Goal: Task Accomplishment & Management: Manage account settings

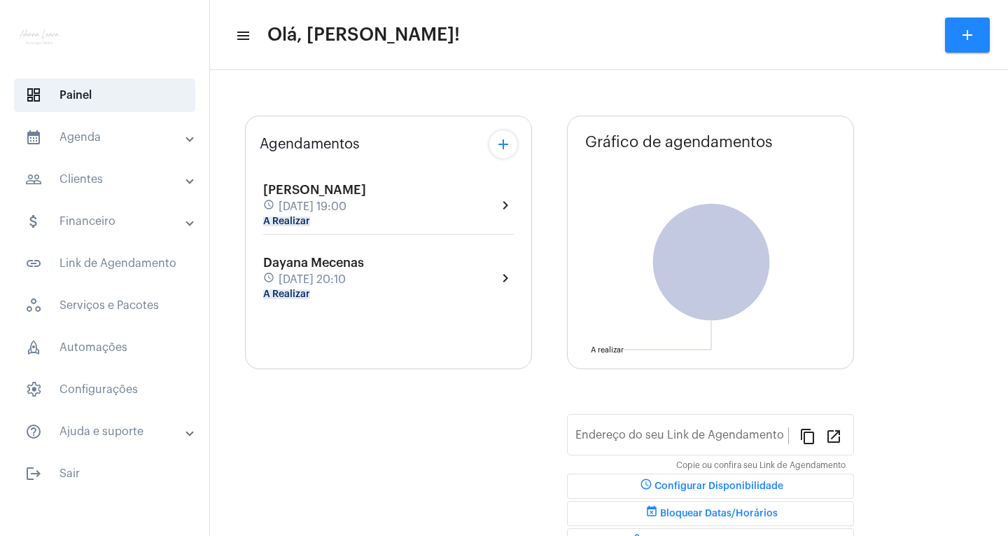
click at [153, 127] on mat-expansion-panel-header "calendar_month_outlined Agenda" at bounding box center [108, 137] width 201 height 34
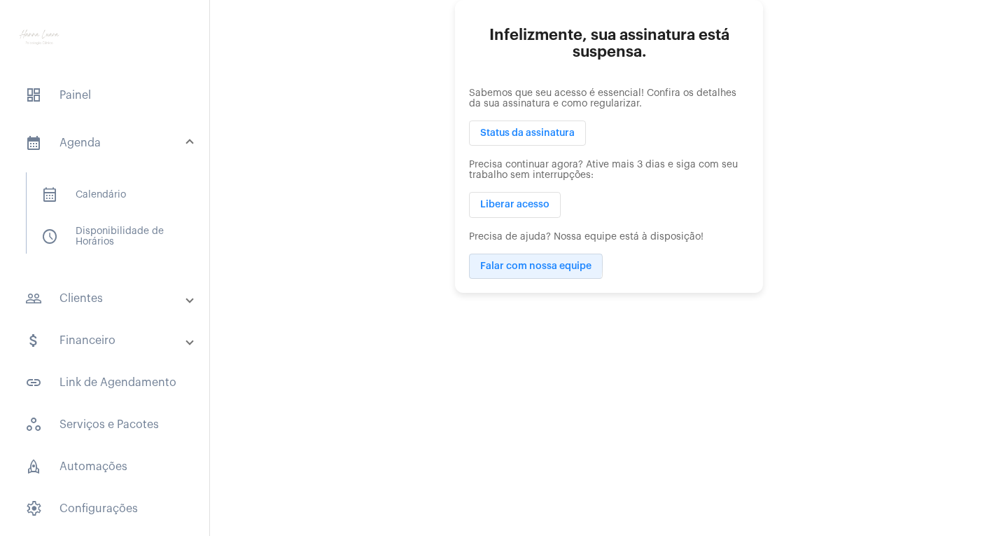
click at [530, 263] on span "Falar com nossa equipe" at bounding box center [535, 266] width 111 height 10
click at [517, 200] on span "Liberar acesso" at bounding box center [514, 205] width 69 height 10
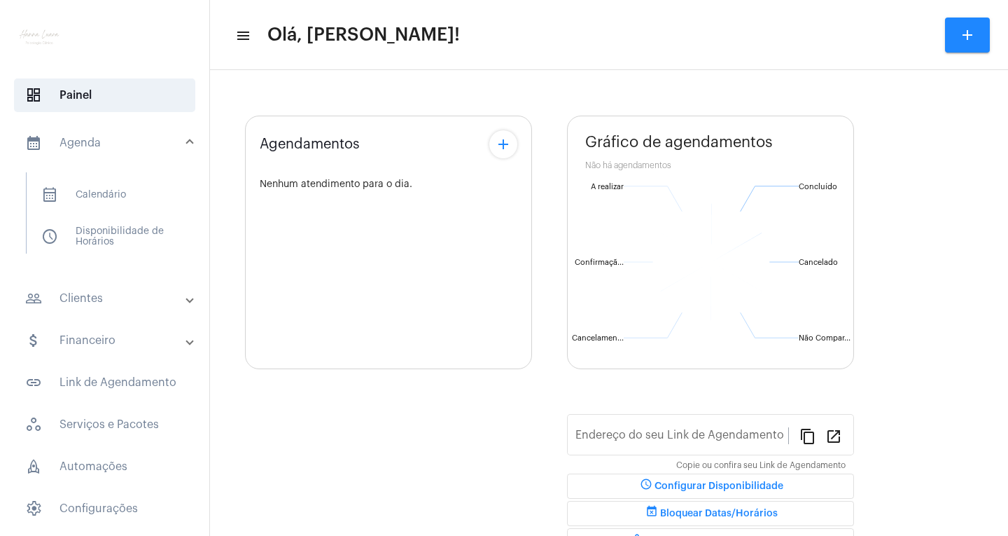
type input "[URL][DOMAIN_NAME]"
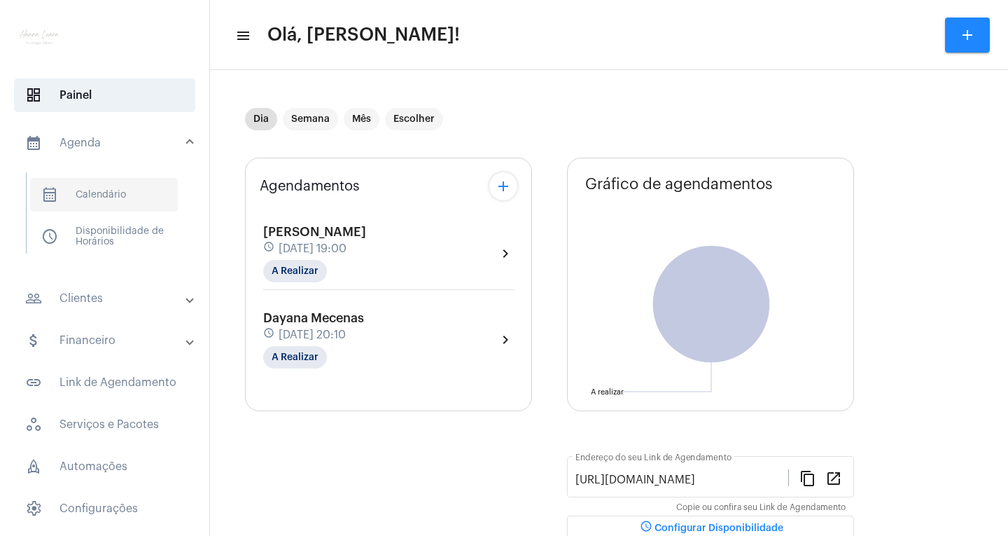
click at [157, 195] on span "calendar_month_outlined Calendário" at bounding box center [104, 195] width 148 height 34
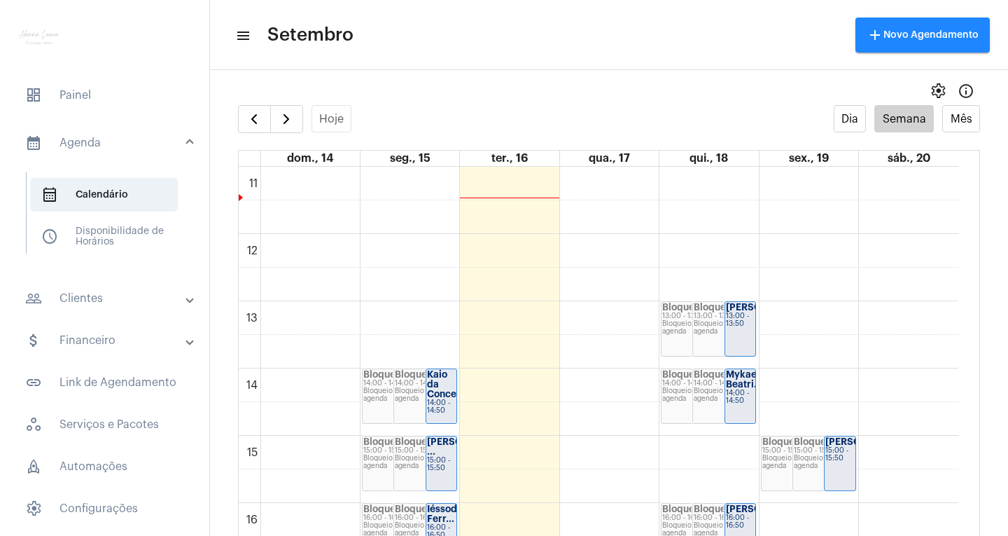
scroll to position [894, 0]
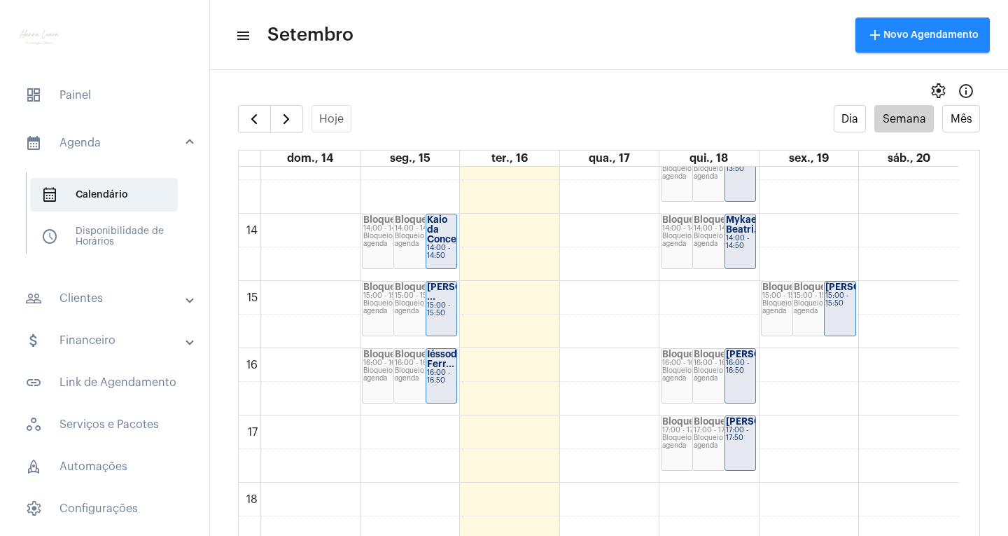
click at [398, 312] on div "Bloqueio de agenda" at bounding box center [425, 307] width 61 height 15
click at [449, 302] on div "[PERSON_NAME] ..." at bounding box center [441, 292] width 29 height 20
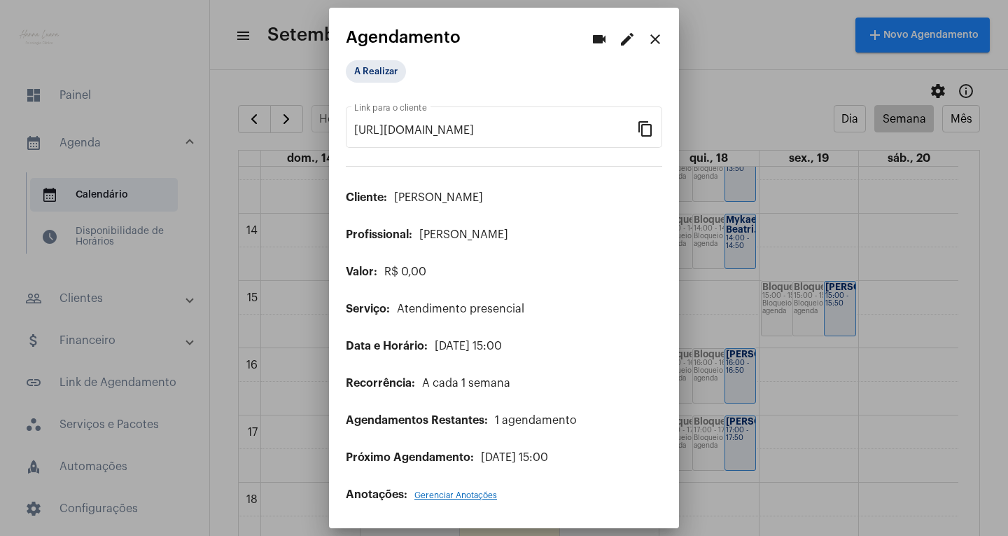
click at [626, 35] on mat-icon "edit" at bounding box center [627, 39] width 17 height 17
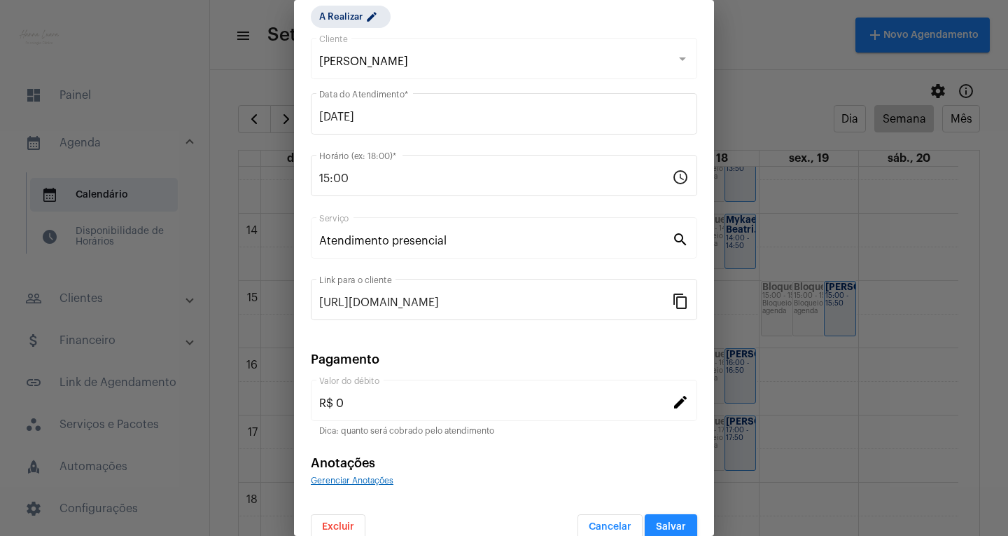
scroll to position [67, 0]
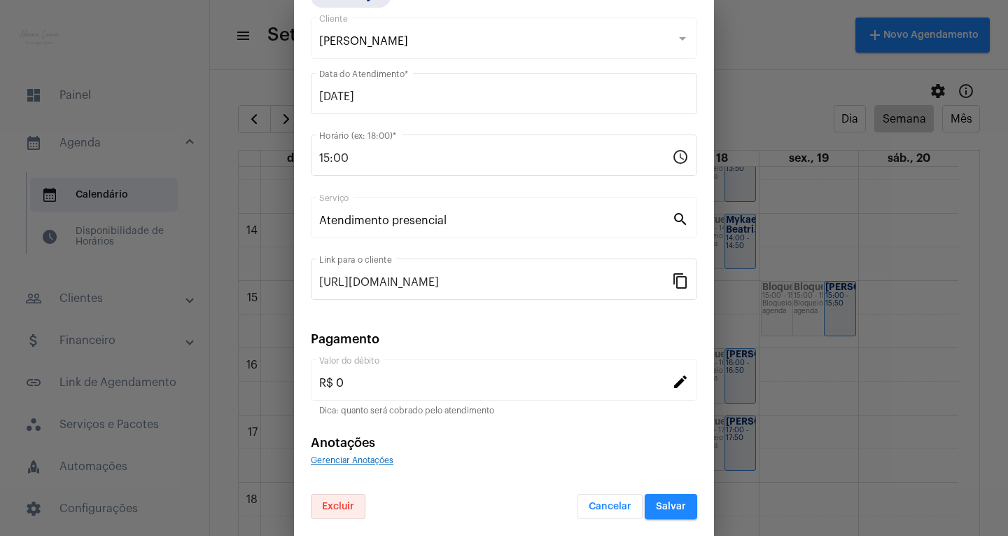
click at [354, 505] on span "Excluir" at bounding box center [338, 506] width 32 height 10
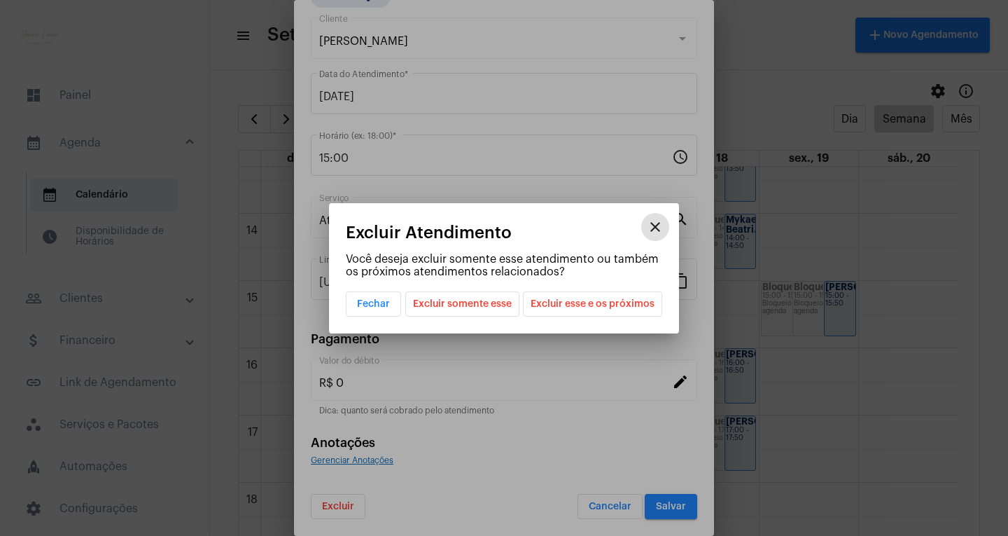
click at [451, 309] on span "Excluir somente esse" at bounding box center [462, 304] width 99 height 24
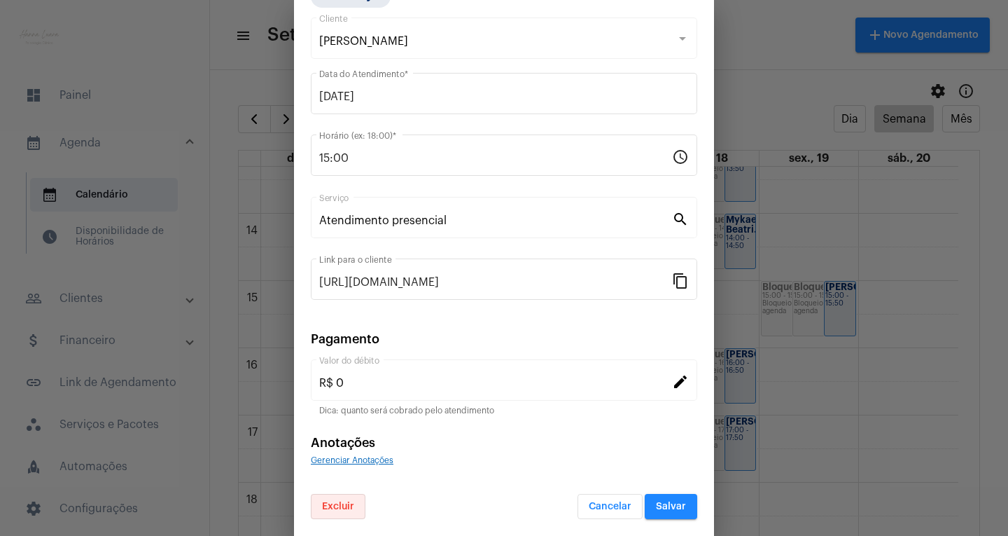
click at [359, 505] on button "Excluir" at bounding box center [338, 506] width 55 height 25
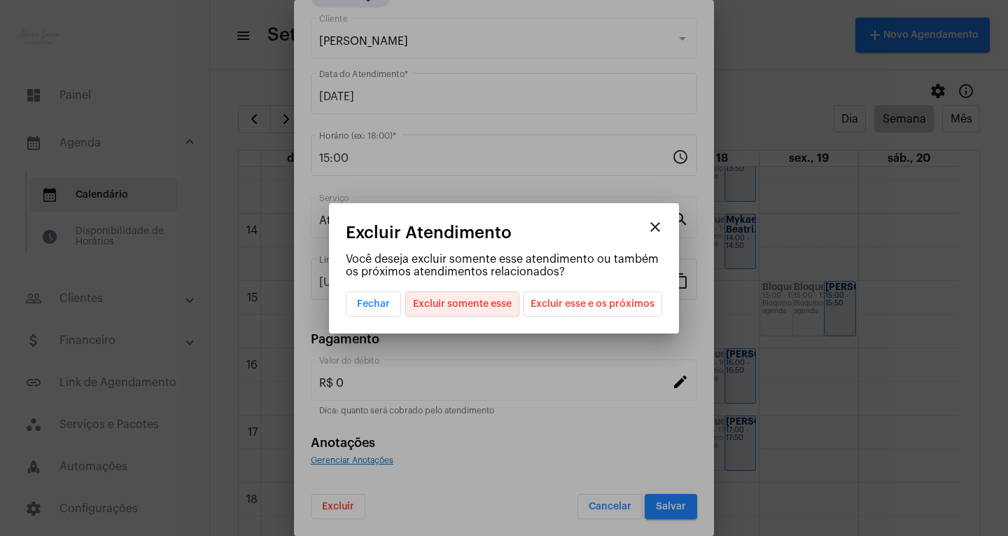
click at [455, 309] on span "Excluir somente esse" at bounding box center [462, 304] width 99 height 24
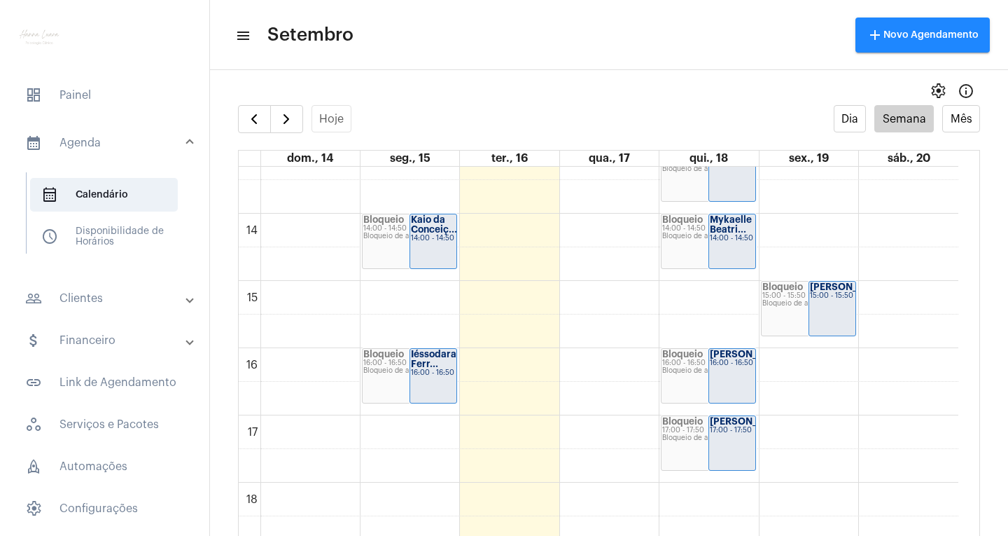
scroll to position [964, 0]
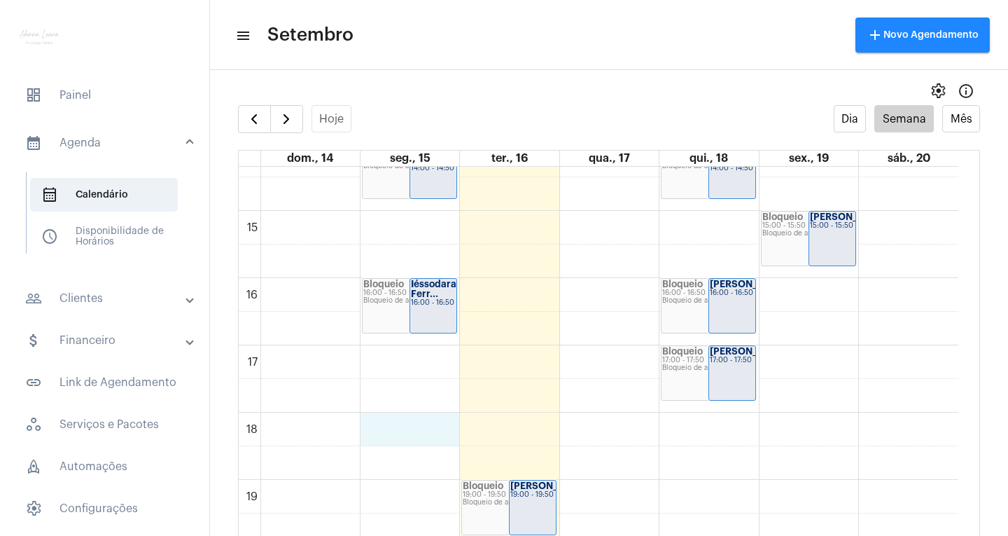
click at [419, 431] on div "00 01 02 03 04 05 06 07 08 09 10 11 12 13 14 15 16 17 18 19 20 21 22 23 Bloquei…" at bounding box center [599, 9] width 720 height 1613
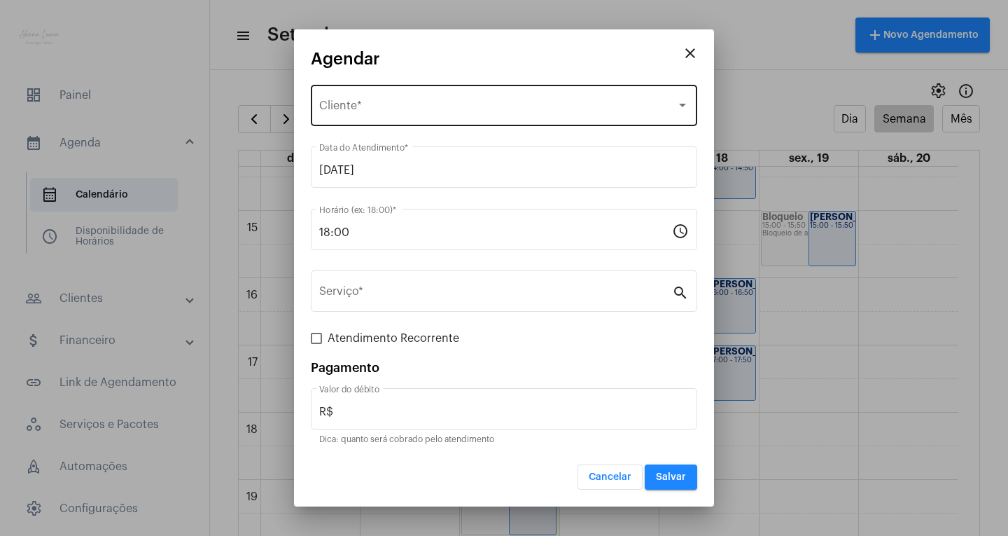
click at [363, 111] on span "Selecione o Cliente" at bounding box center [497, 108] width 357 height 13
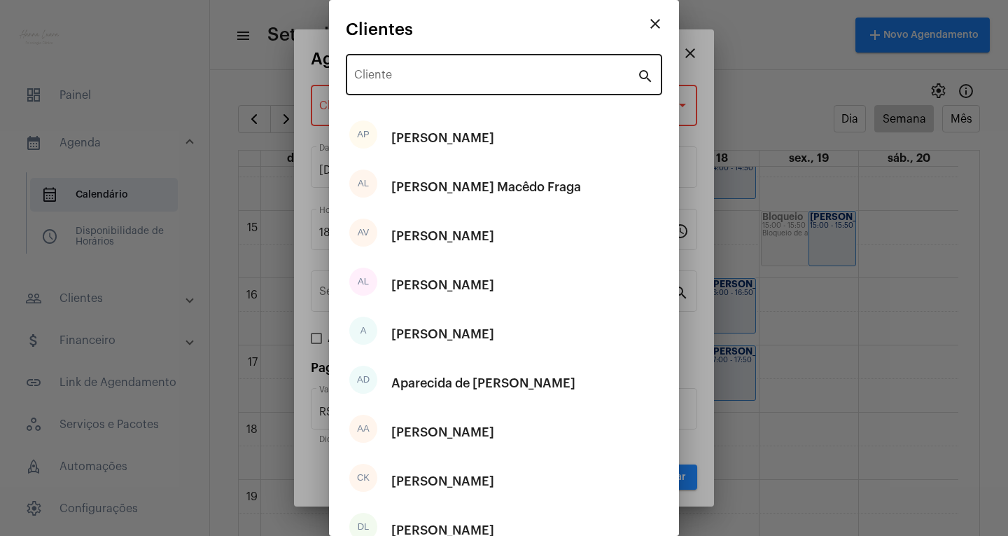
click at [471, 68] on div "Cliente" at bounding box center [495, 73] width 283 height 44
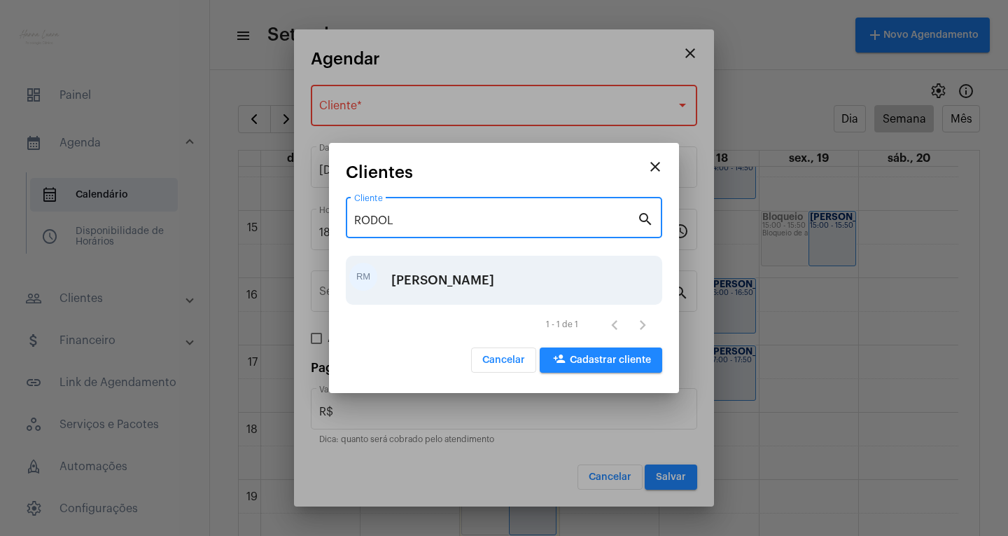
type input "RODOL"
click at [459, 284] on div "[PERSON_NAME]" at bounding box center [442, 280] width 103 height 42
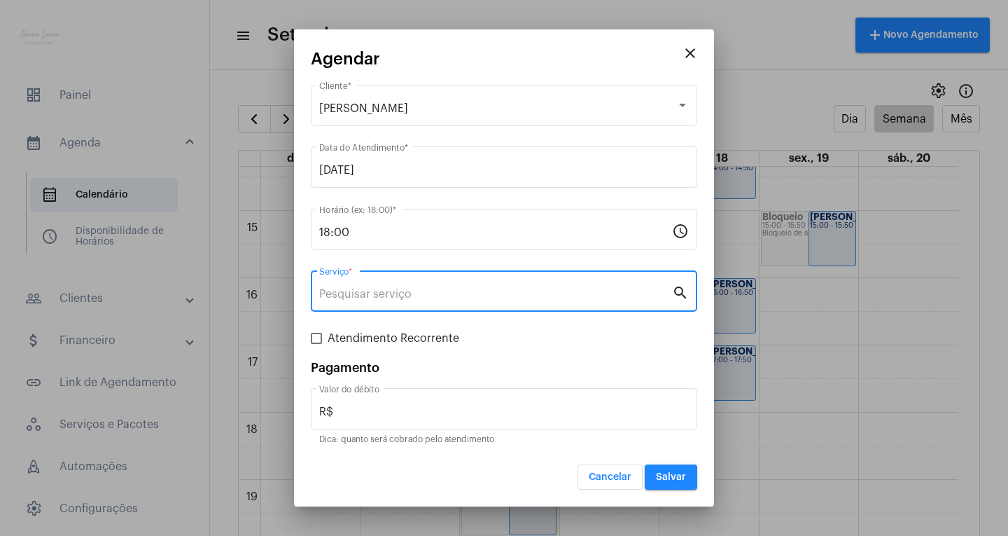
click at [458, 295] on input "Serviço *" at bounding box center [495, 294] width 353 height 13
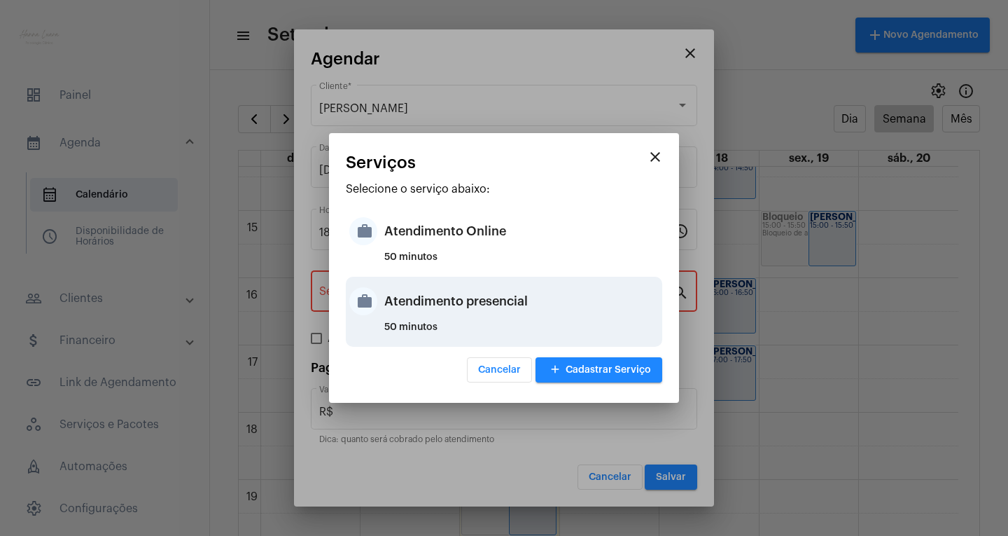
click at [572, 296] on div "Atendimento presencial" at bounding box center [521, 301] width 274 height 42
type input "Atendimento presencial"
type input "R$ 0"
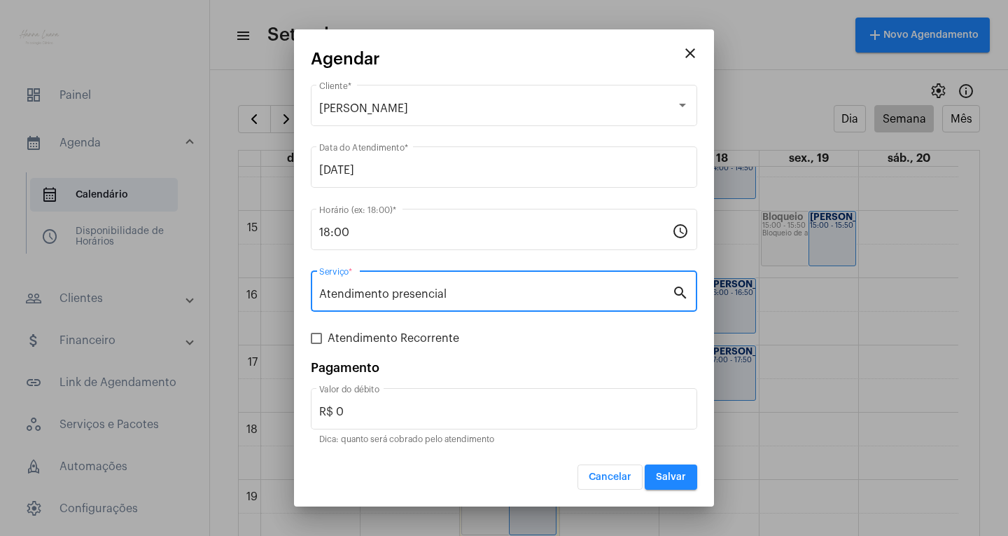
click at [675, 467] on button "Salvar" at bounding box center [671, 476] width 53 height 25
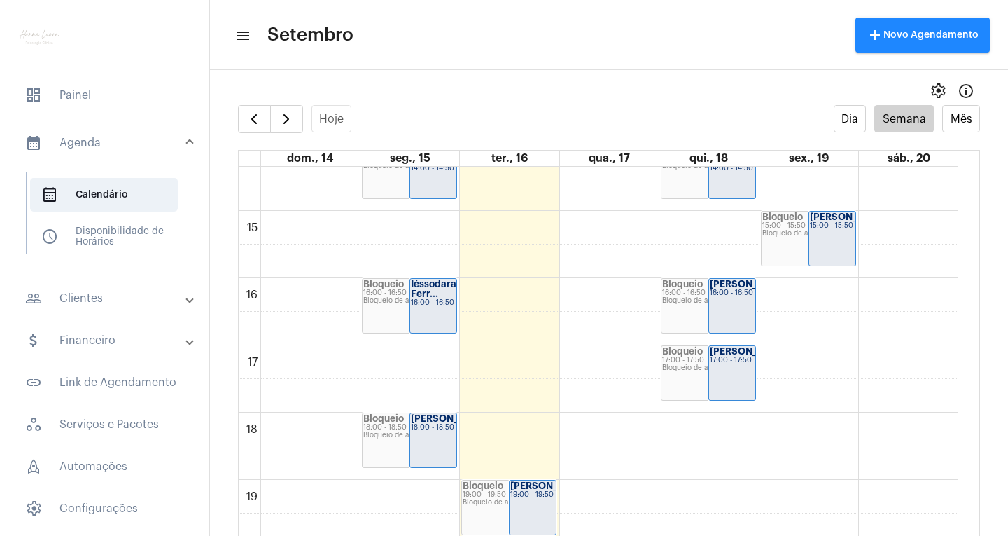
click at [739, 234] on div "00 01 02 03 04 05 06 07 08 09 10 11 12 13 14 15 16 17 18 19 20 21 22 23 Bloquei…" at bounding box center [599, 9] width 720 height 1613
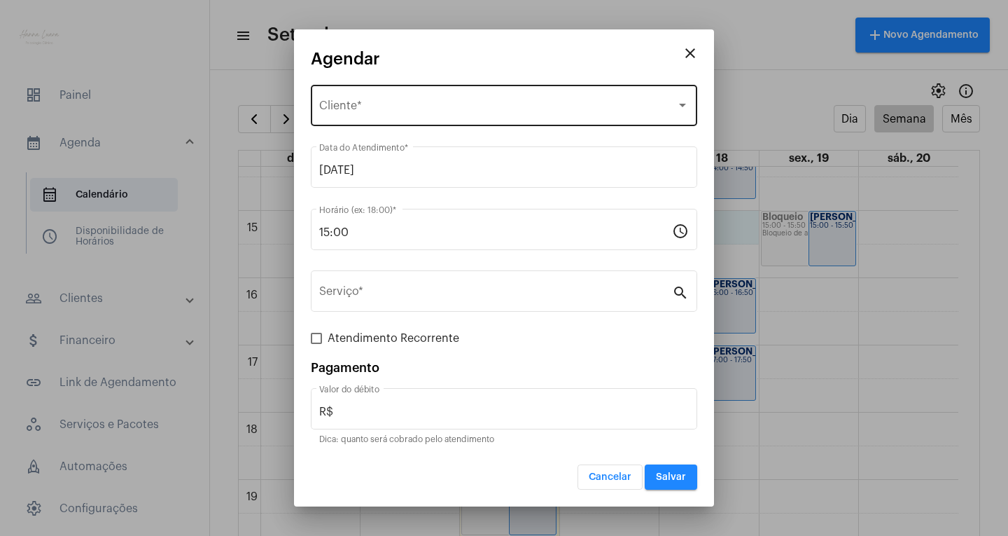
click at [408, 97] on div "Selecione o Cliente Cliente *" at bounding box center [504, 104] width 370 height 44
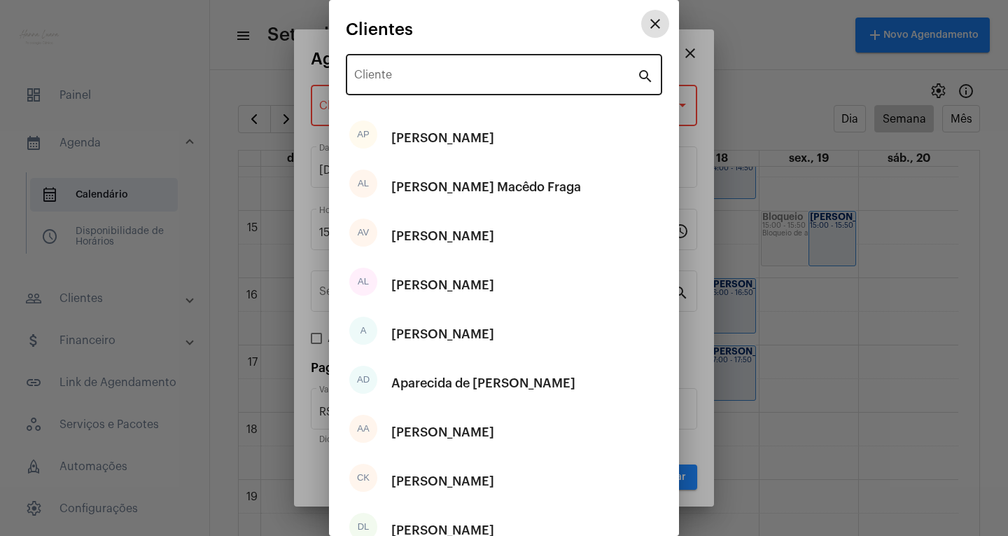
click at [407, 83] on input "Cliente" at bounding box center [495, 77] width 283 height 13
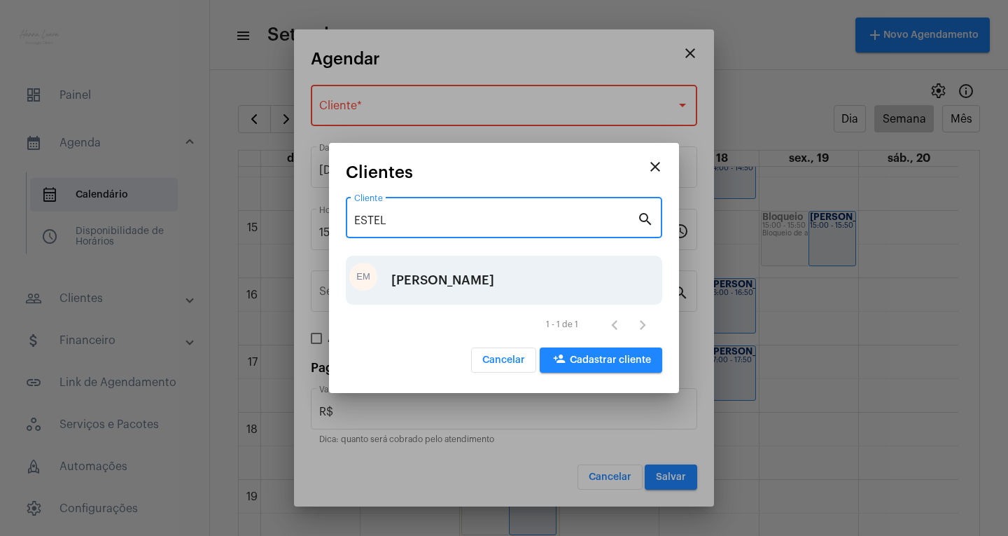
type input "ESTEL"
click at [384, 283] on div "EM [PERSON_NAME]" at bounding box center [504, 280] width 316 height 49
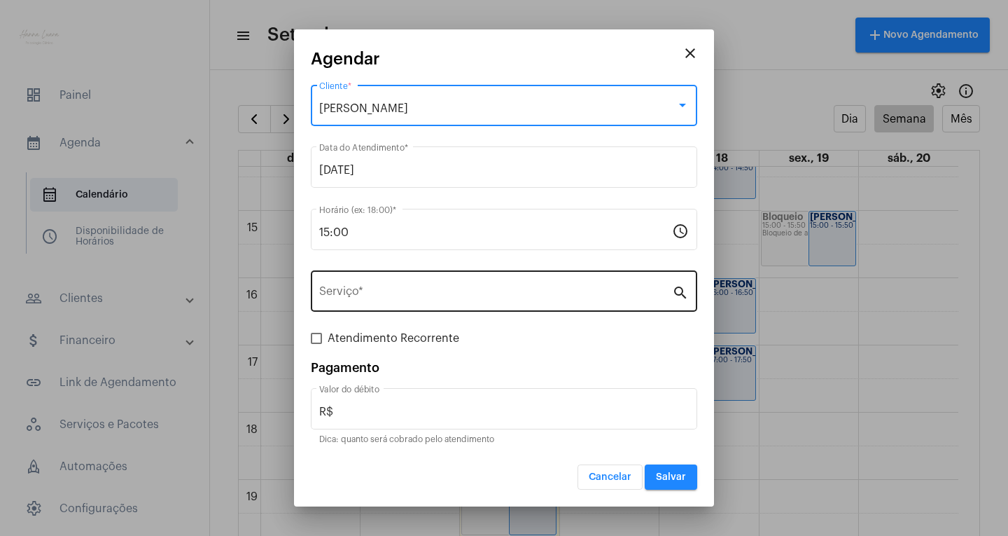
click at [446, 292] on input "Serviço *" at bounding box center [495, 294] width 353 height 13
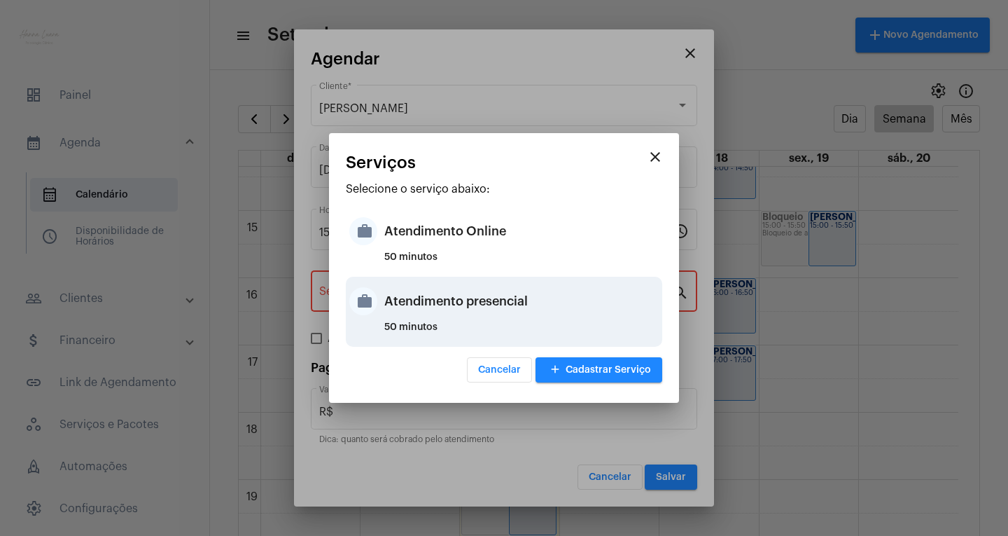
click at [524, 294] on div "Atendimento presencial" at bounding box center [521, 301] width 274 height 42
type input "Atendimento presencial"
type input "R$ 0"
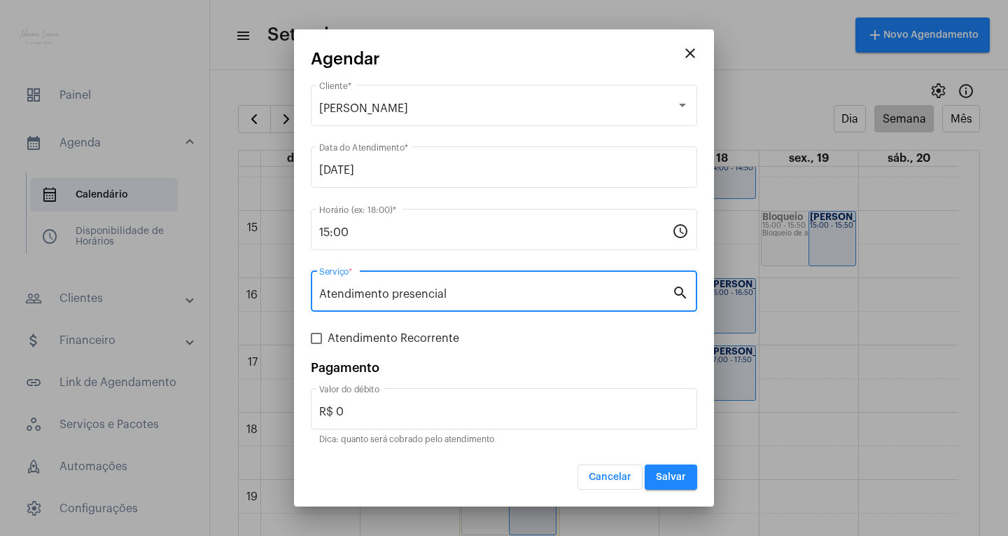
click at [659, 468] on button "Salvar" at bounding box center [671, 476] width 53 height 25
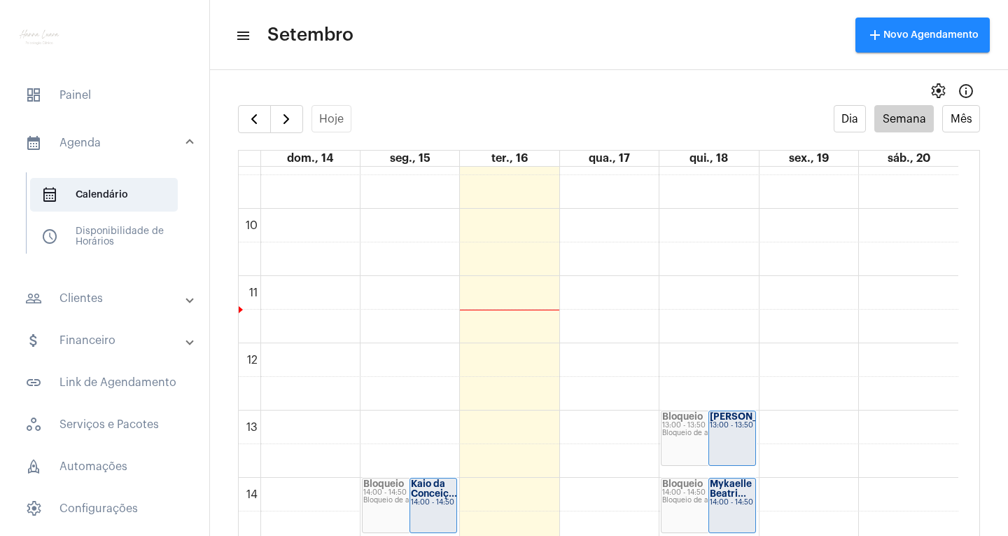
scroll to position [614, 0]
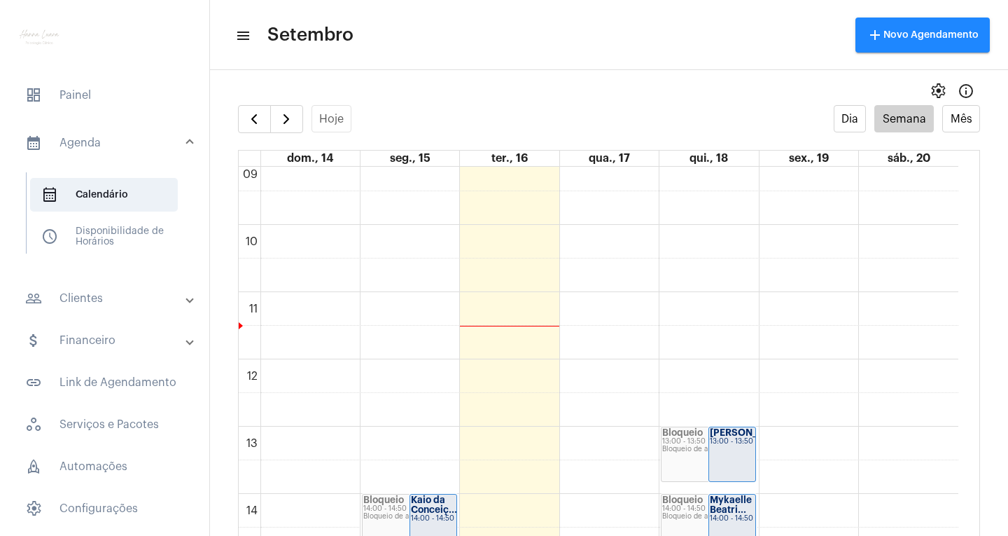
click at [831, 184] on div "00 01 02 03 04 05 06 07 08 09 10 11 12 13 14 15 16 17 18 19 20 21 22 23 Bloquei…" at bounding box center [599, 359] width 720 height 1613
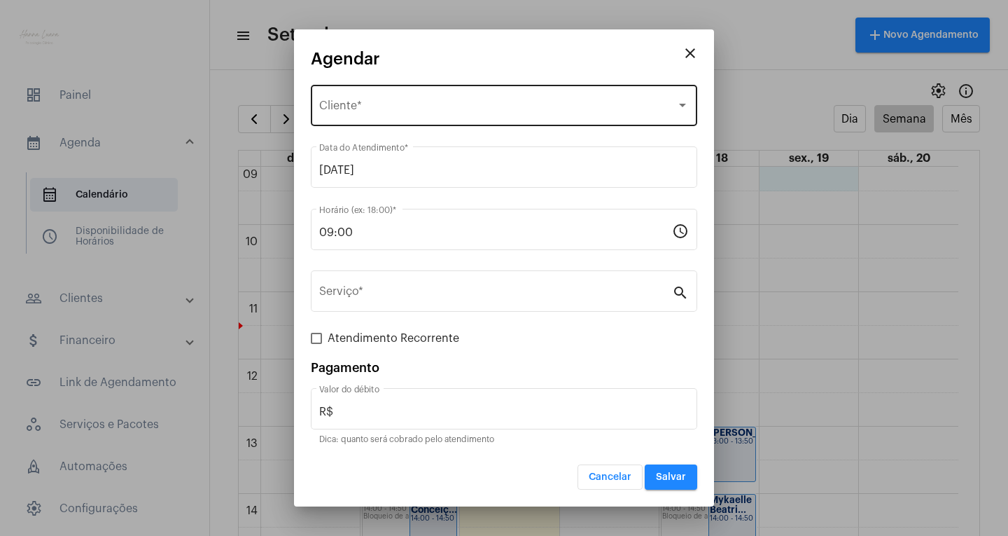
click at [447, 105] on div "Selecione o Cliente" at bounding box center [497, 108] width 357 height 13
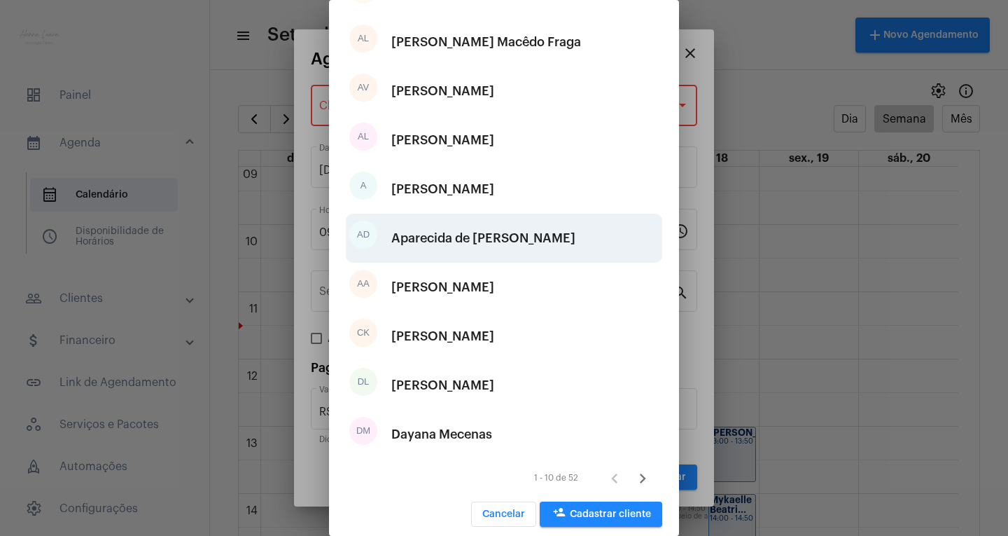
scroll to position [156, 0]
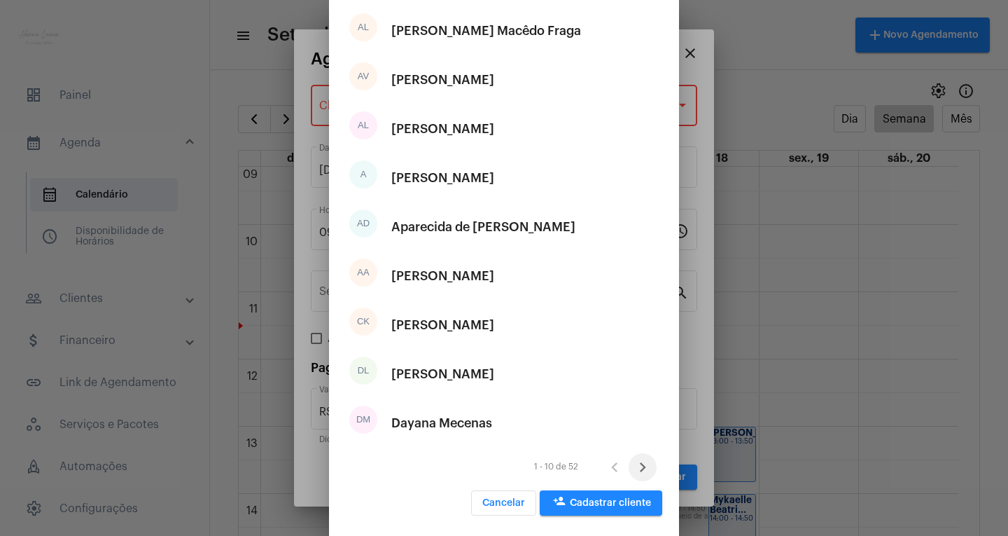
click at [633, 473] on icon "Próxima página" at bounding box center [643, 467] width 20 height 20
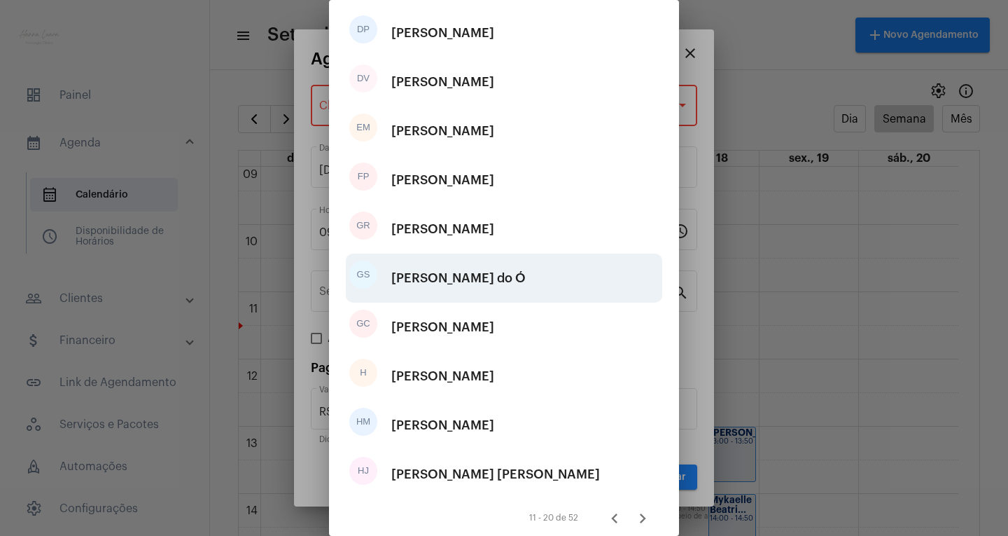
scroll to position [0, 0]
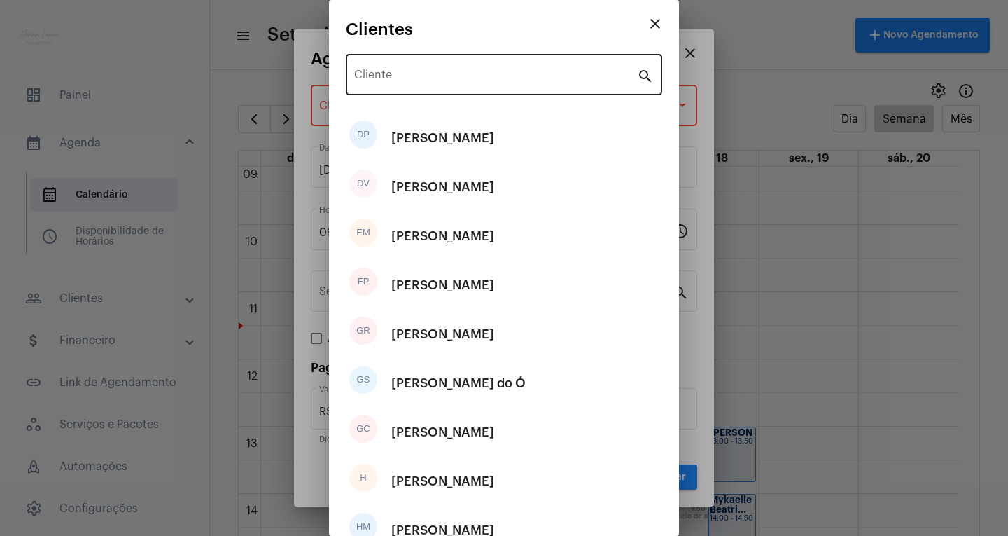
click at [591, 69] on div "Cliente" at bounding box center [495, 73] width 283 height 44
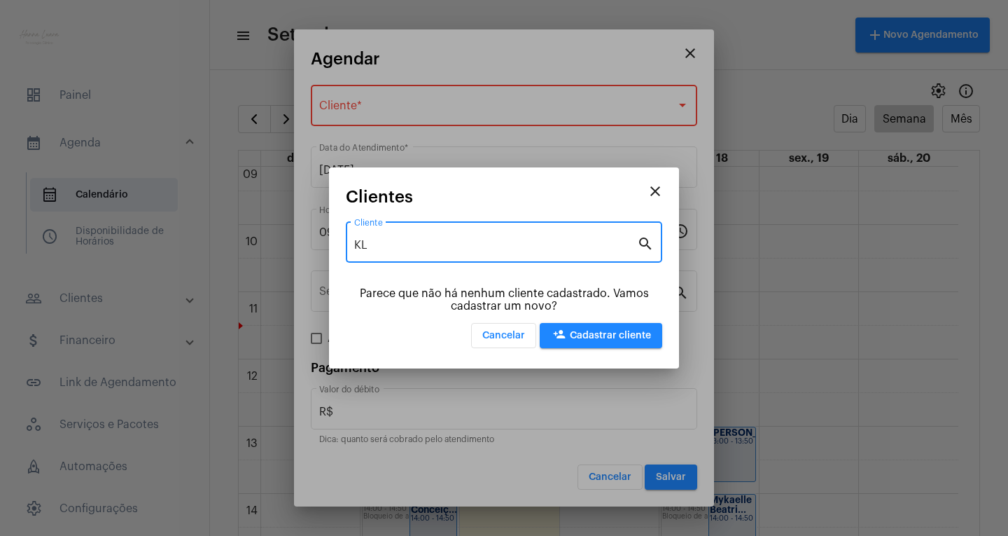
type input "K"
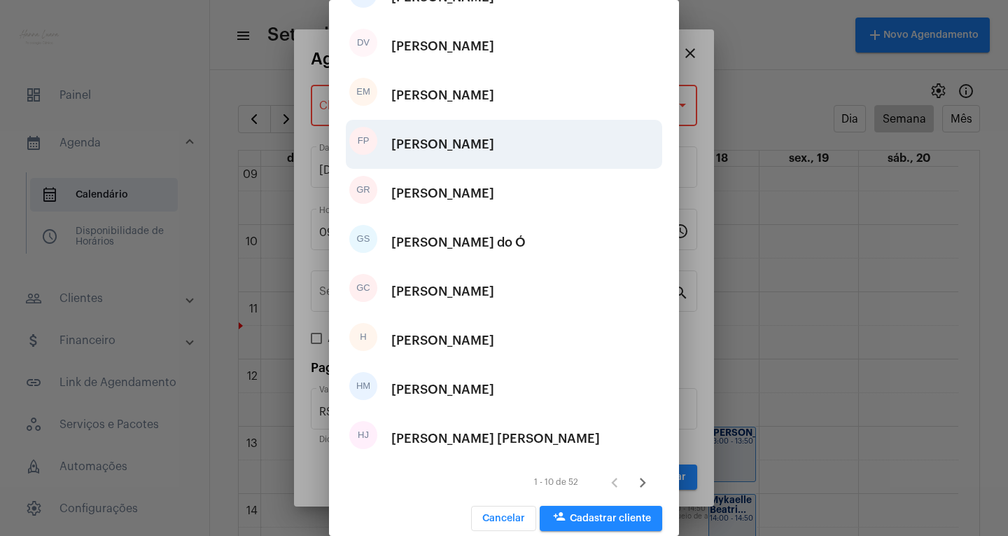
scroll to position [156, 0]
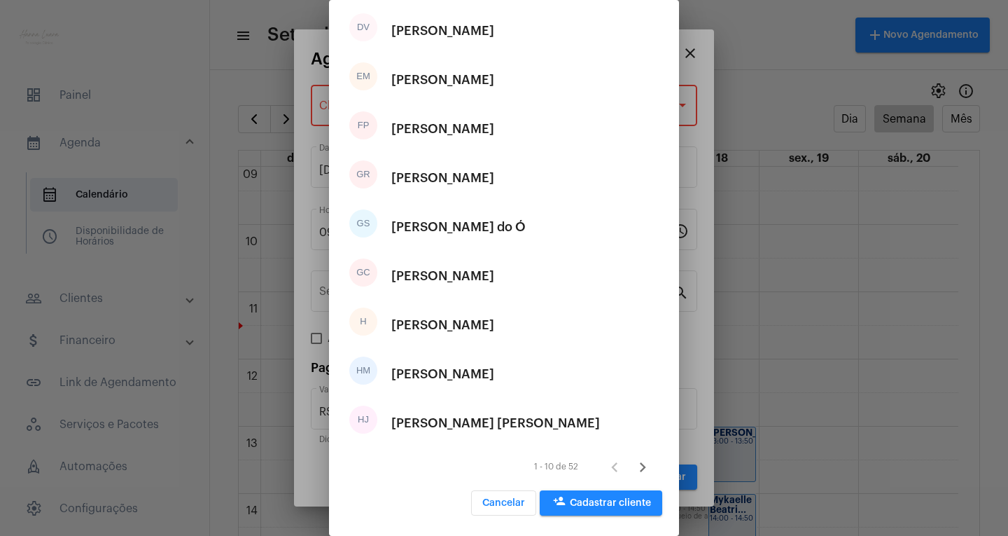
click at [633, 468] on icon "Próxima página" at bounding box center [643, 467] width 20 height 20
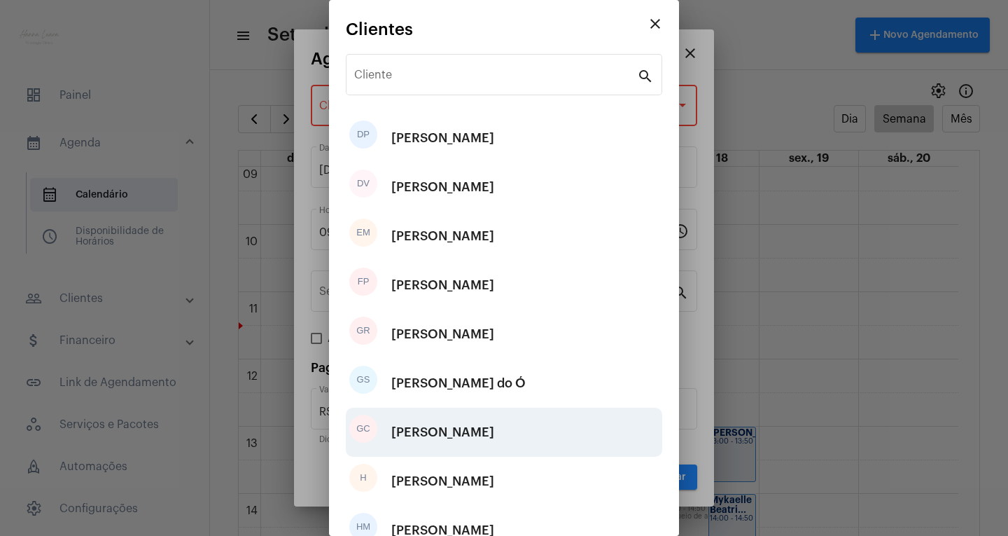
scroll to position [140, 0]
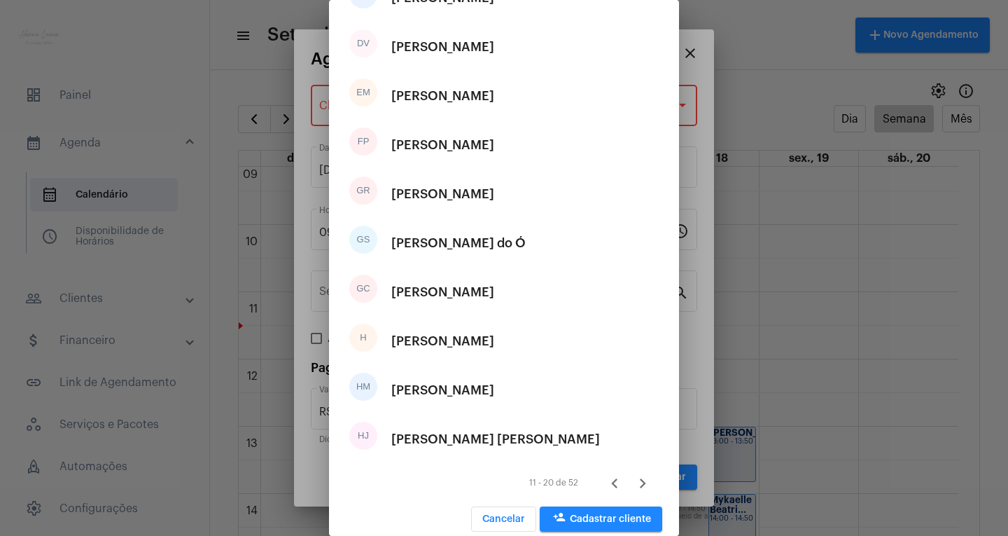
click at [633, 474] on icon "Próxima página" at bounding box center [643, 483] width 20 height 20
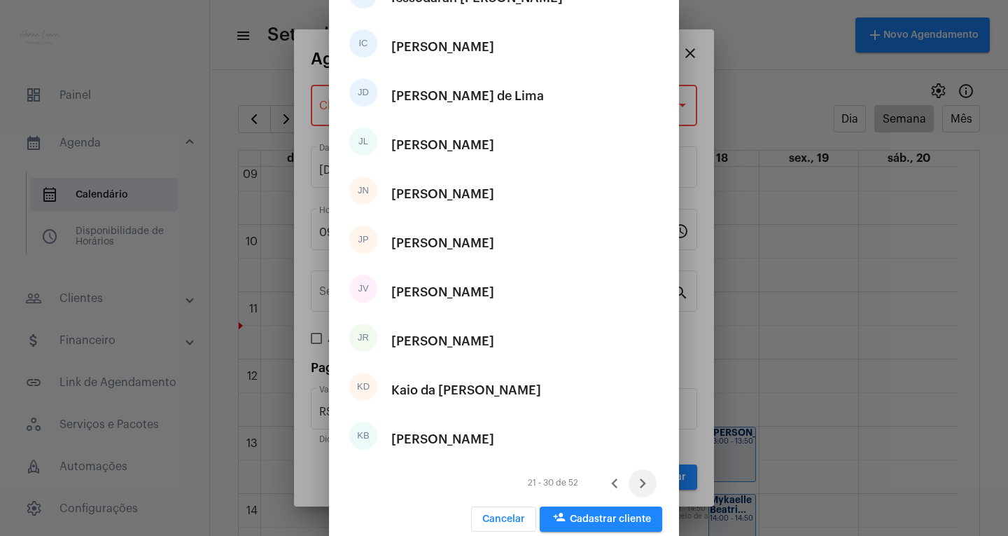
click at [633, 483] on icon "Próxima página" at bounding box center [643, 483] width 20 height 20
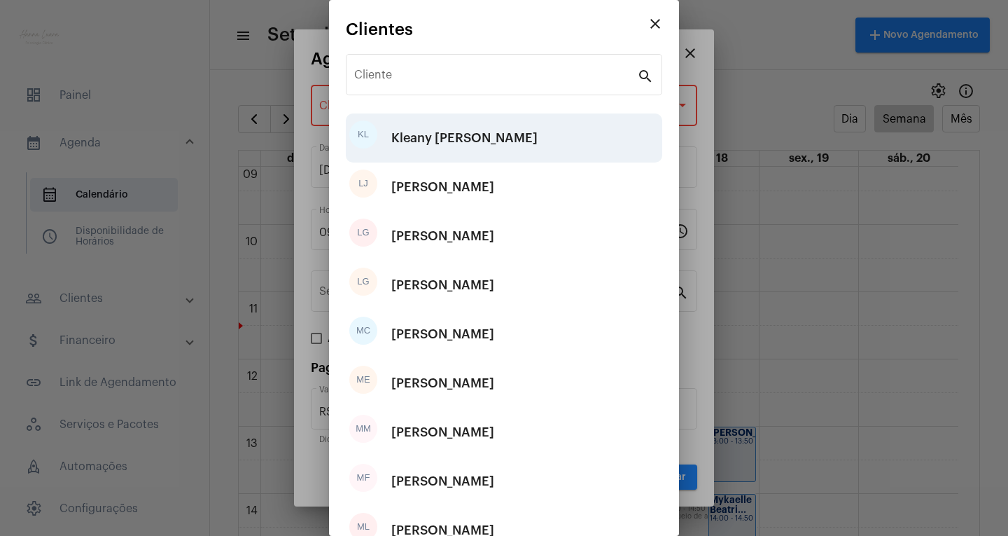
click at [505, 147] on div "Kleany [PERSON_NAME]" at bounding box center [464, 138] width 146 height 42
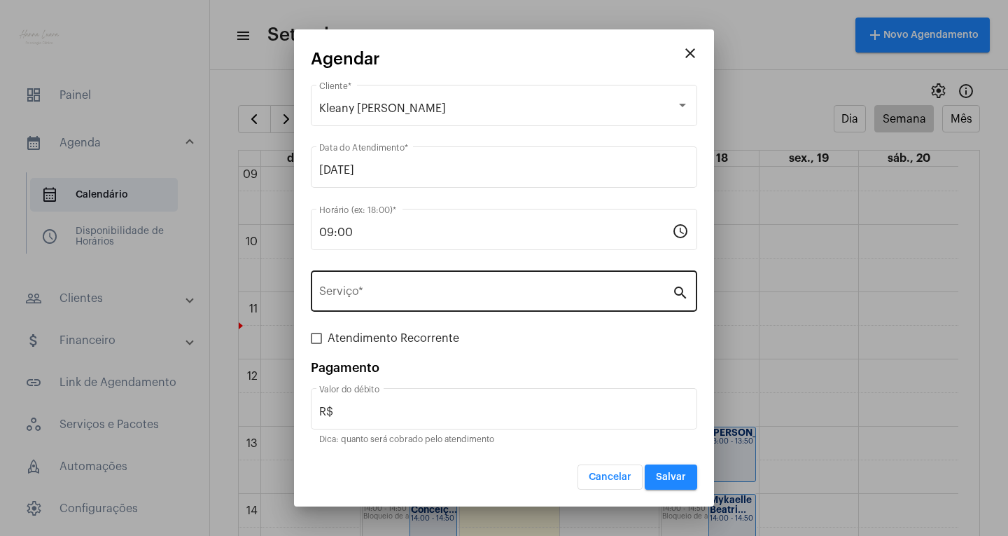
click at [503, 304] on div "Serviço *" at bounding box center [495, 289] width 353 height 44
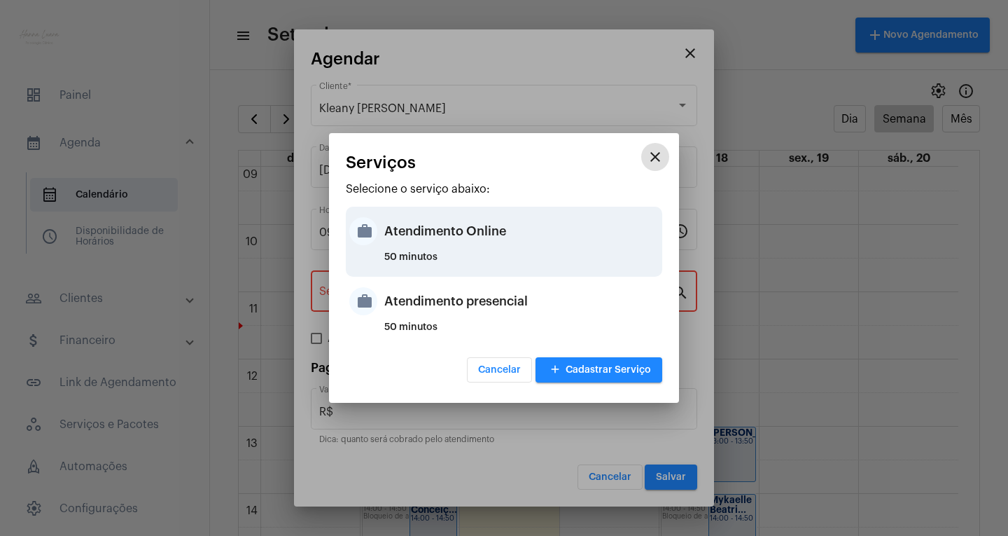
click at [548, 253] on div "50 minutos" at bounding box center [521, 262] width 274 height 21
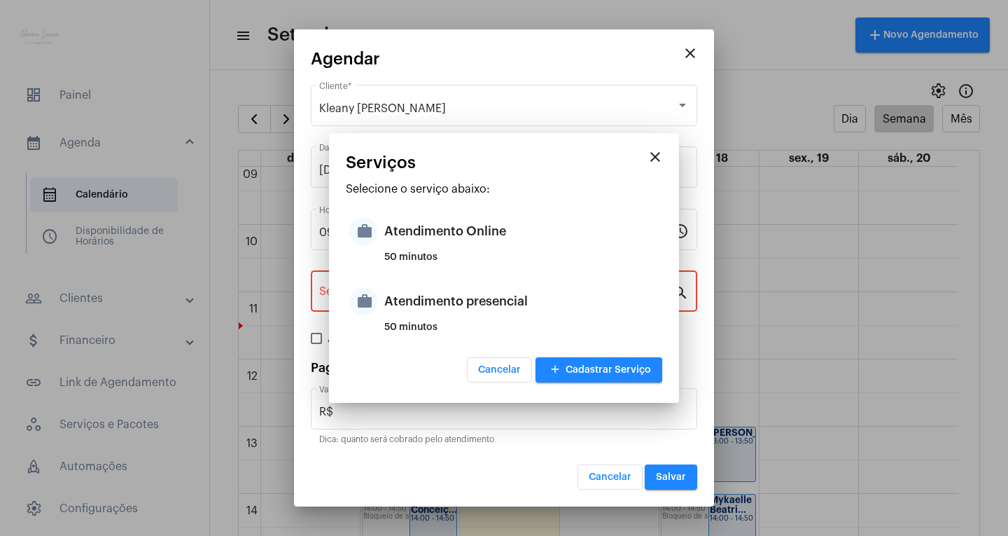
type input "Atendimento Online"
type input "R$ 0"
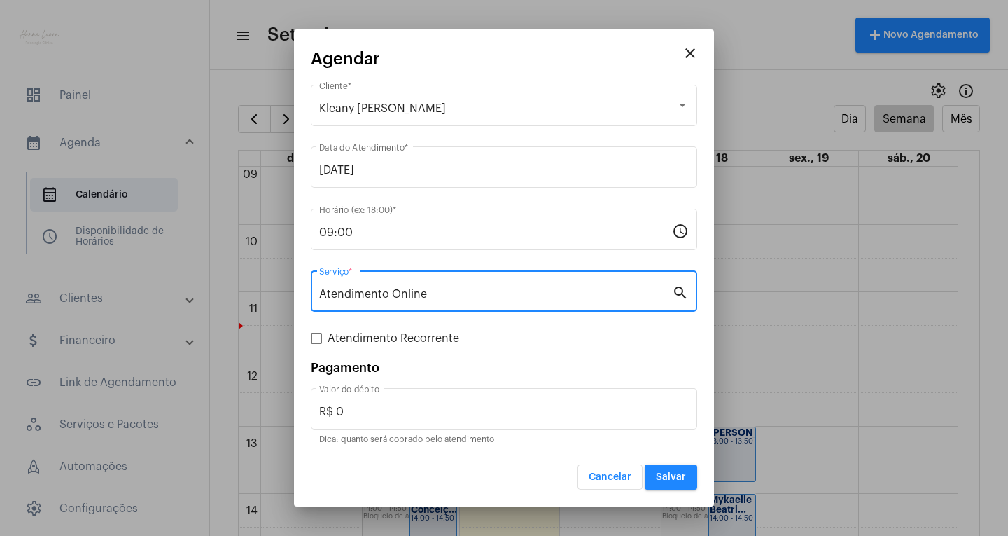
click at [688, 476] on button "Salvar" at bounding box center [671, 476] width 53 height 25
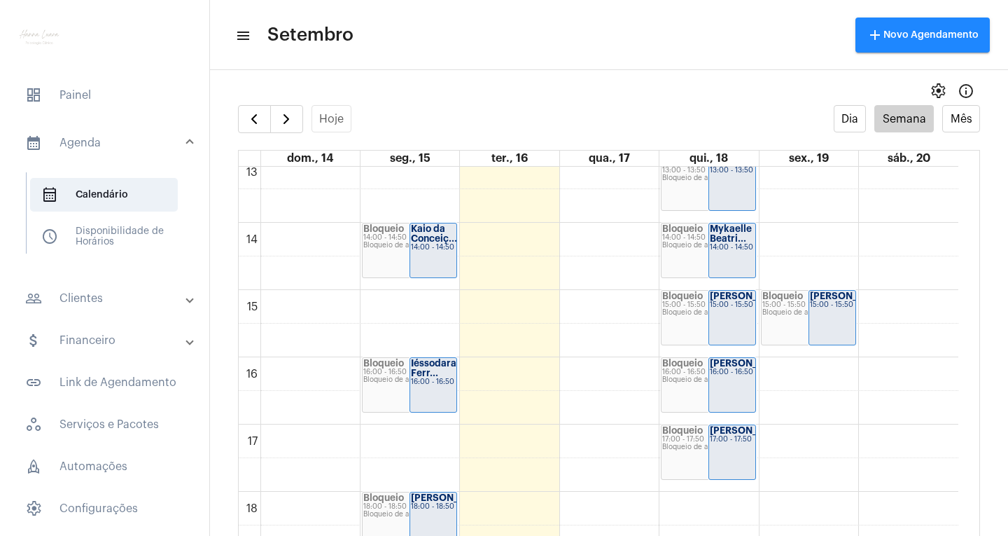
scroll to position [894, 0]
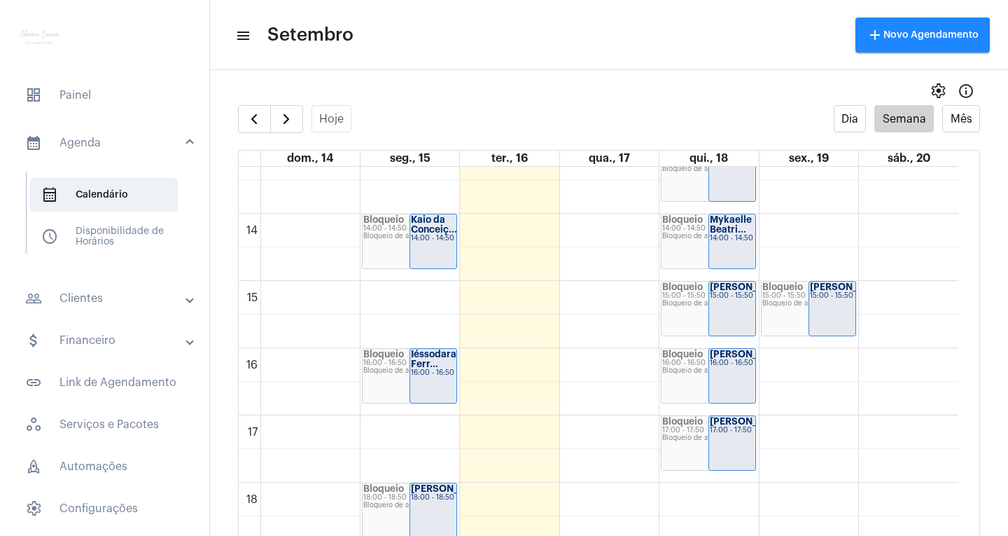
click at [801, 375] on div "00 01 02 03 04 05 06 07 08 09 10 11 12 13 14 15 16 17 18 19 20 21 22 23 Bloquei…" at bounding box center [599, 79] width 720 height 1613
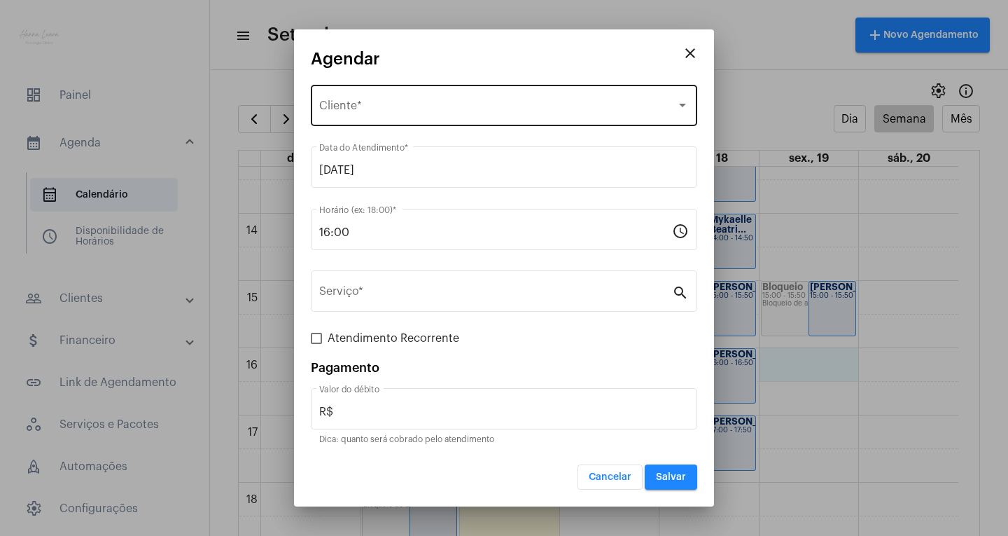
click at [435, 117] on div "Selecione o Cliente Cliente *" at bounding box center [504, 104] width 370 height 44
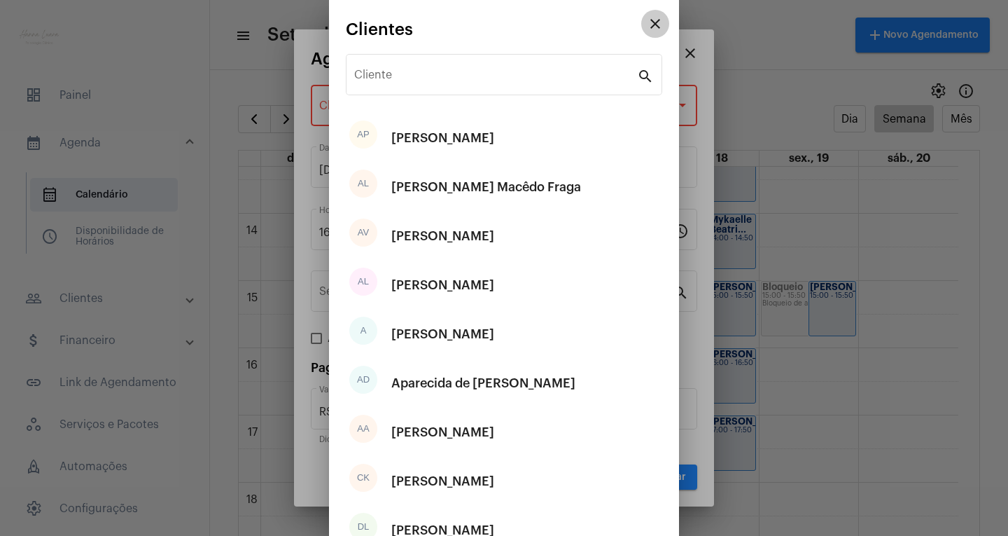
click at [646, 36] on button "close" at bounding box center [655, 24] width 28 height 28
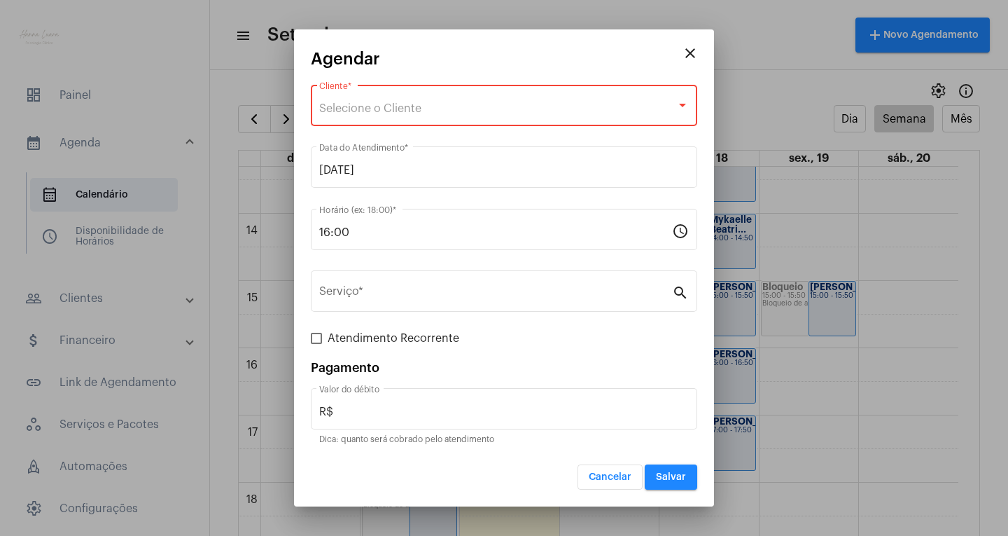
click at [597, 104] on div "Selecione o Cliente" at bounding box center [497, 108] width 357 height 13
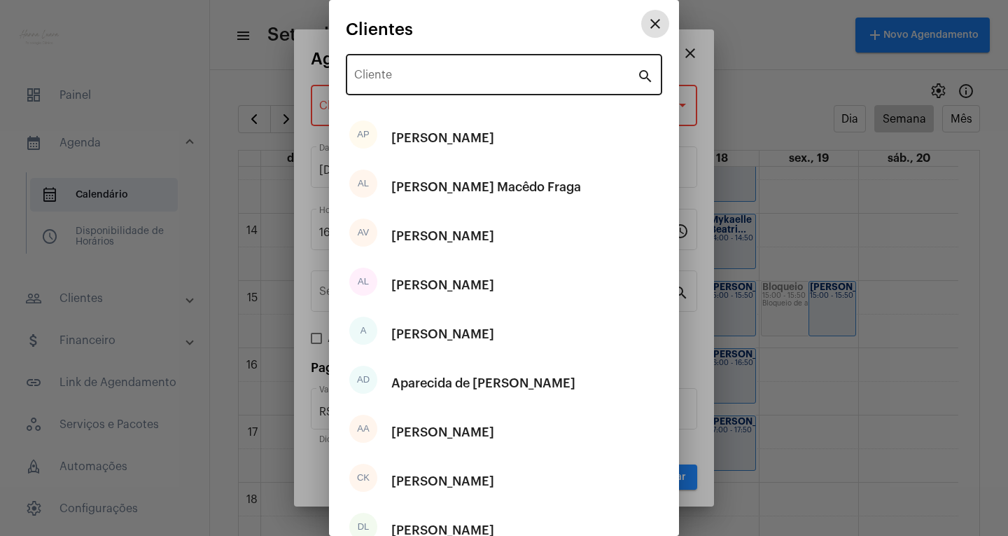
click at [526, 78] on input "Cliente" at bounding box center [495, 77] width 283 height 13
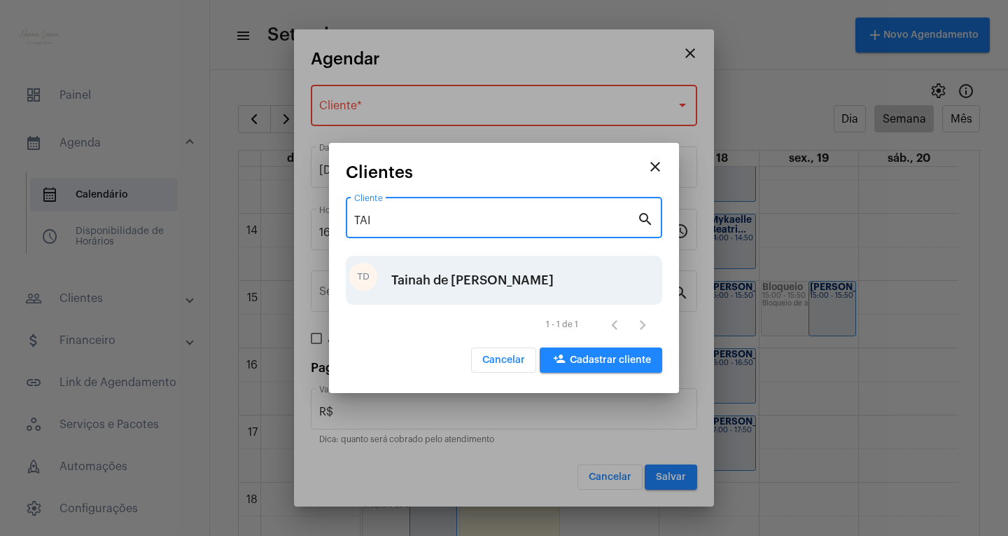
type input "TAI"
click at [506, 275] on div "Tainah de [PERSON_NAME]" at bounding box center [472, 280] width 162 height 42
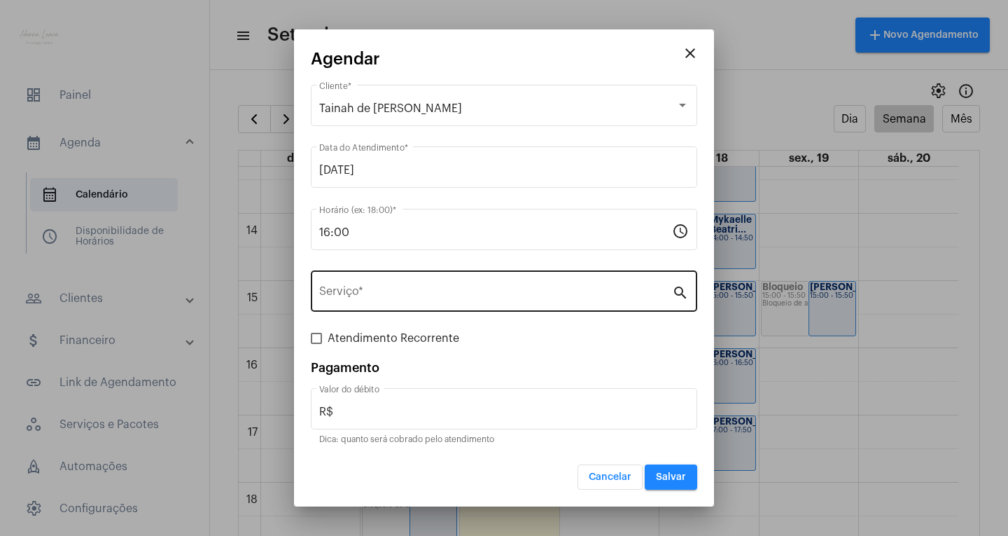
click at [505, 302] on div "Serviço *" at bounding box center [495, 289] width 353 height 44
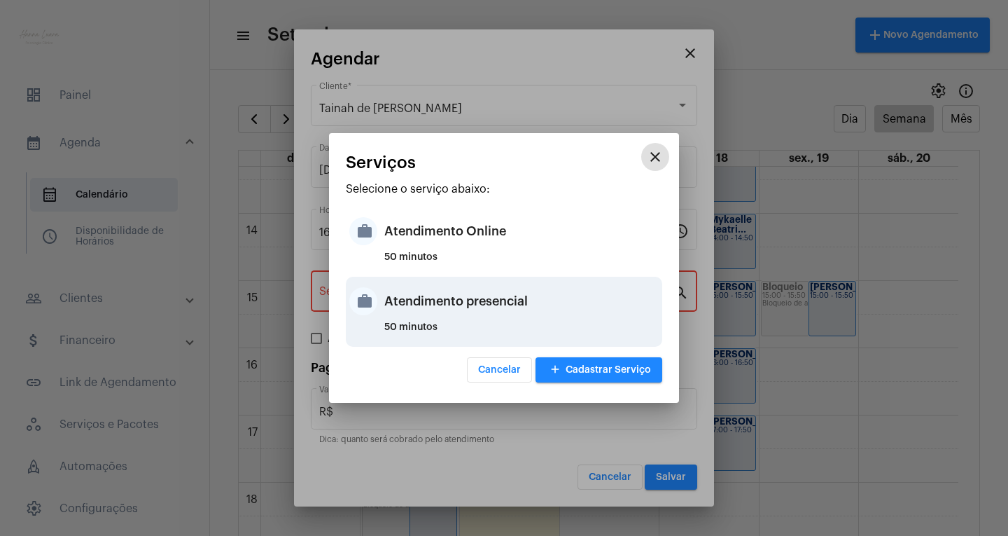
click at [523, 303] on div "Atendimento presencial" at bounding box center [521, 301] width 274 height 42
type input "Atendimento presencial"
type input "R$ 0"
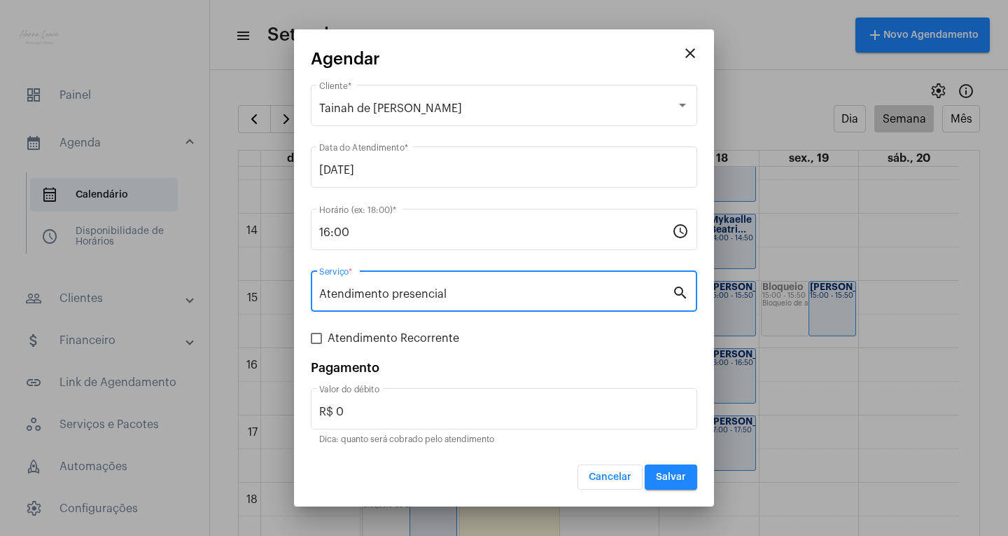
click at [694, 466] on button "Salvar" at bounding box center [671, 476] width 53 height 25
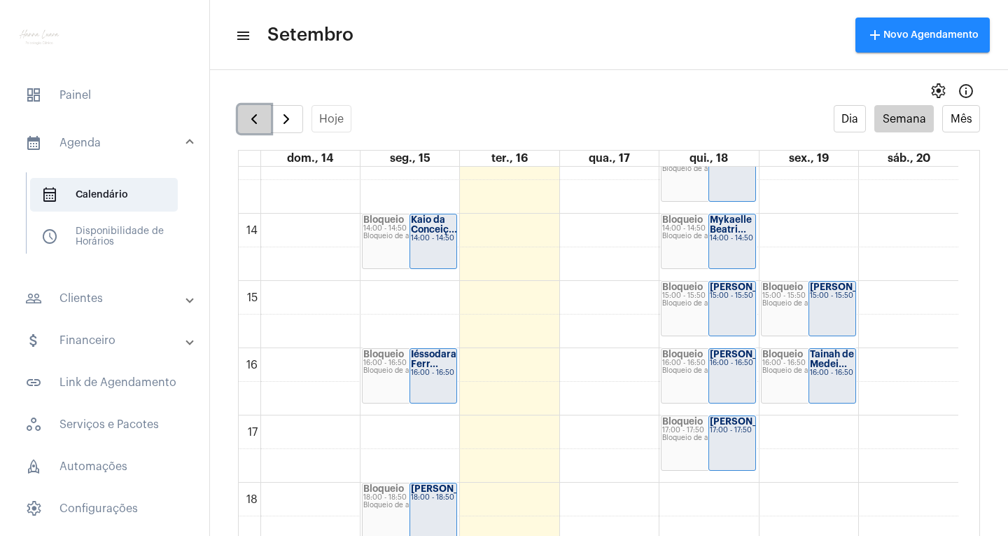
click at [250, 127] on span "button" at bounding box center [254, 119] width 17 height 17
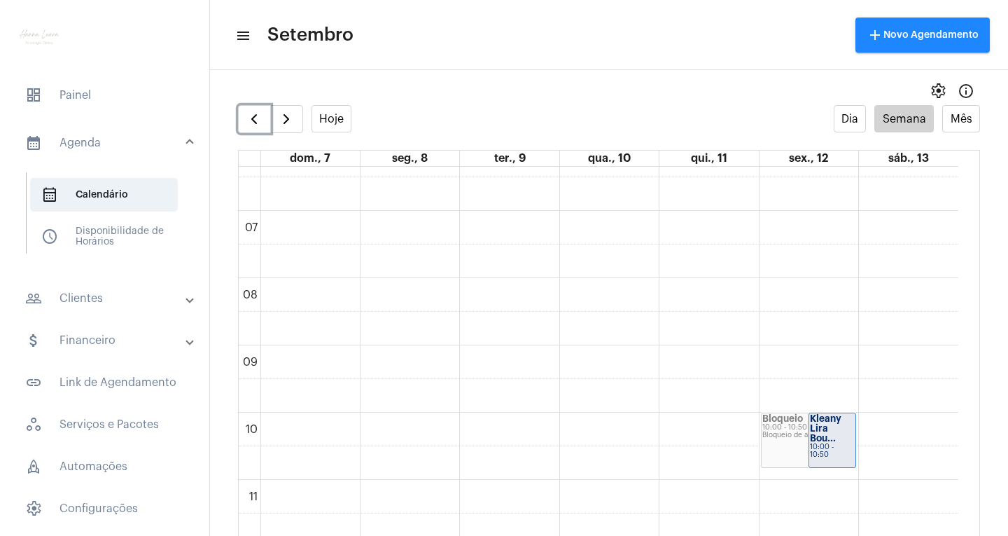
scroll to position [404, 0]
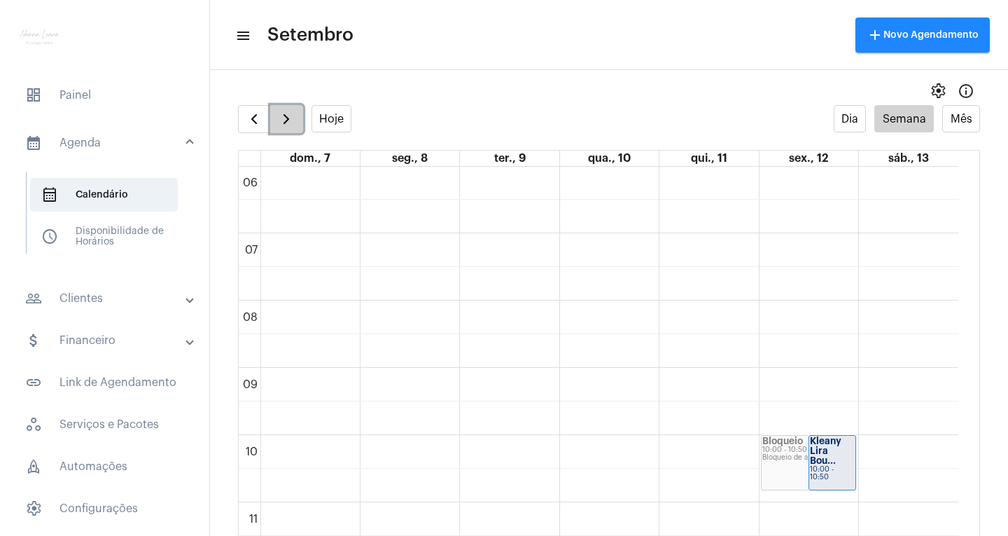
click at [286, 120] on span "button" at bounding box center [286, 119] width 17 height 17
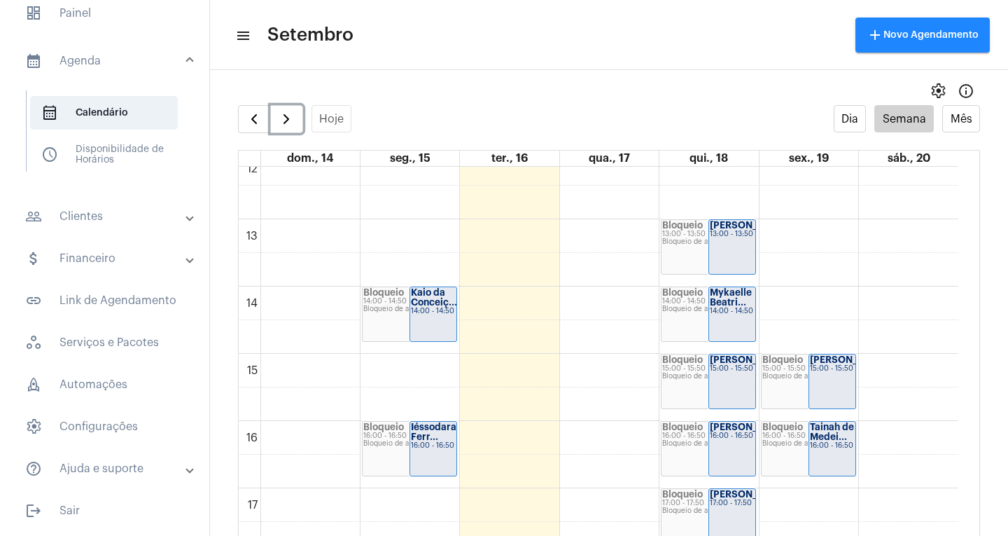
scroll to position [797, 0]
